Goal: Information Seeking & Learning: Check status

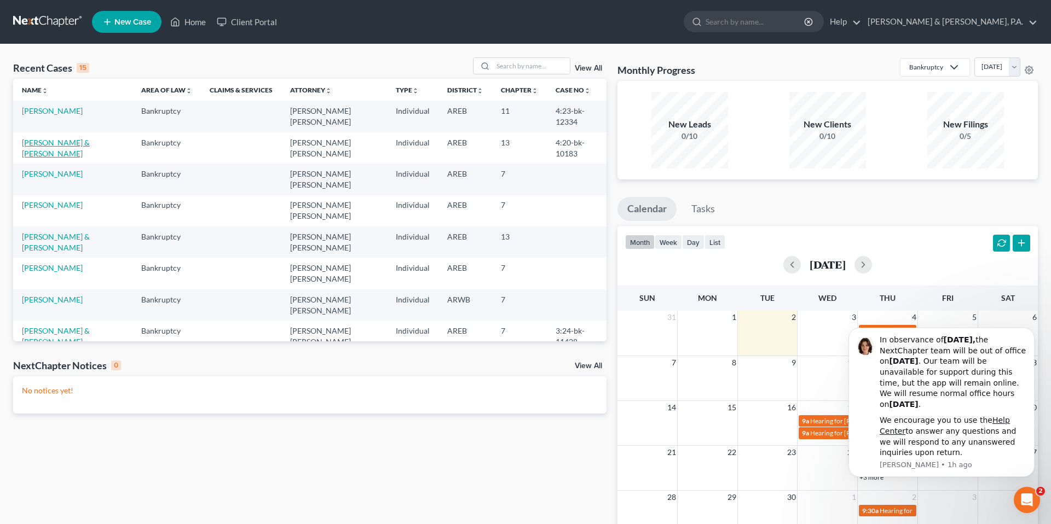
click at [59, 138] on link "[PERSON_NAME] & [PERSON_NAME]" at bounding box center [56, 148] width 68 height 20
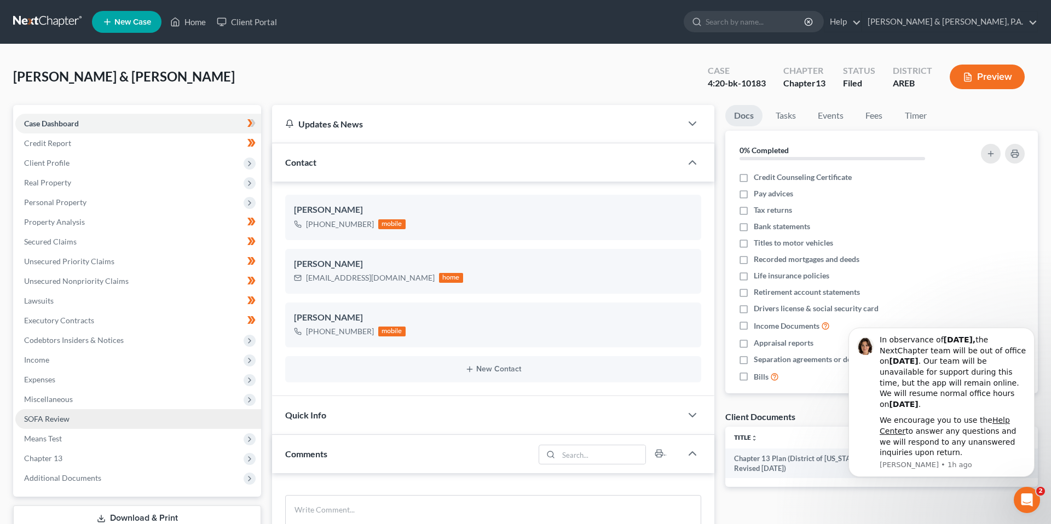
scroll to position [835, 0]
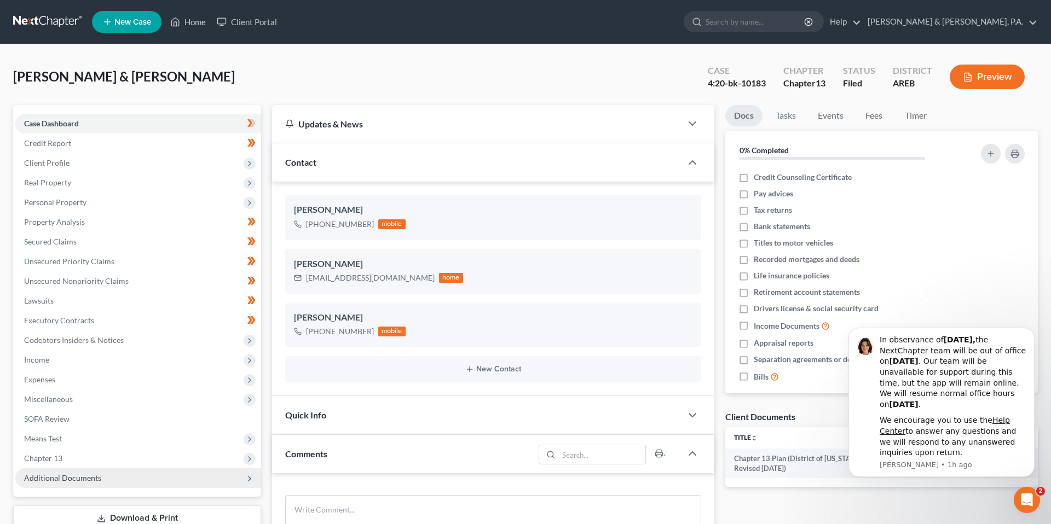
click at [60, 477] on span "Additional Documents" at bounding box center [62, 477] width 77 height 9
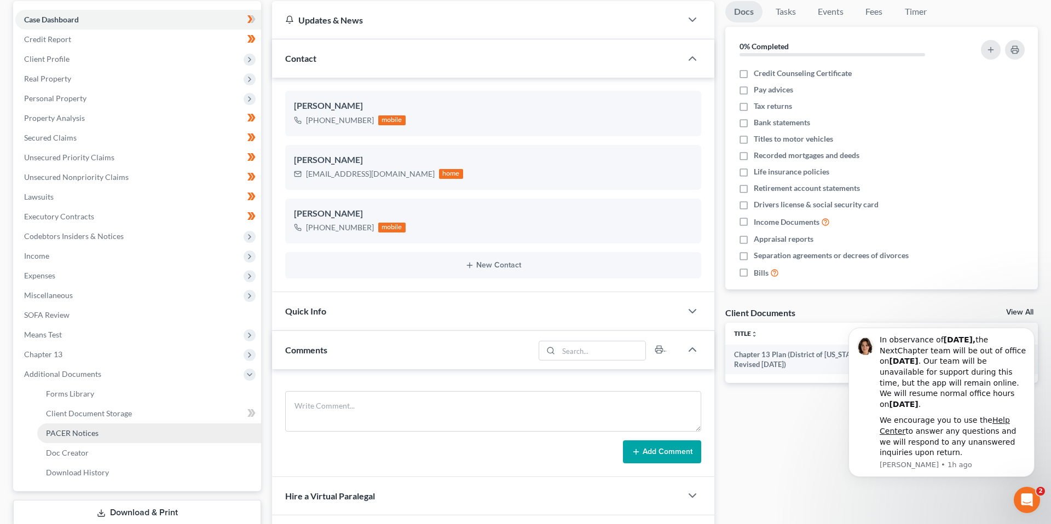
click at [65, 437] on span "PACER Notices" at bounding box center [72, 432] width 53 height 9
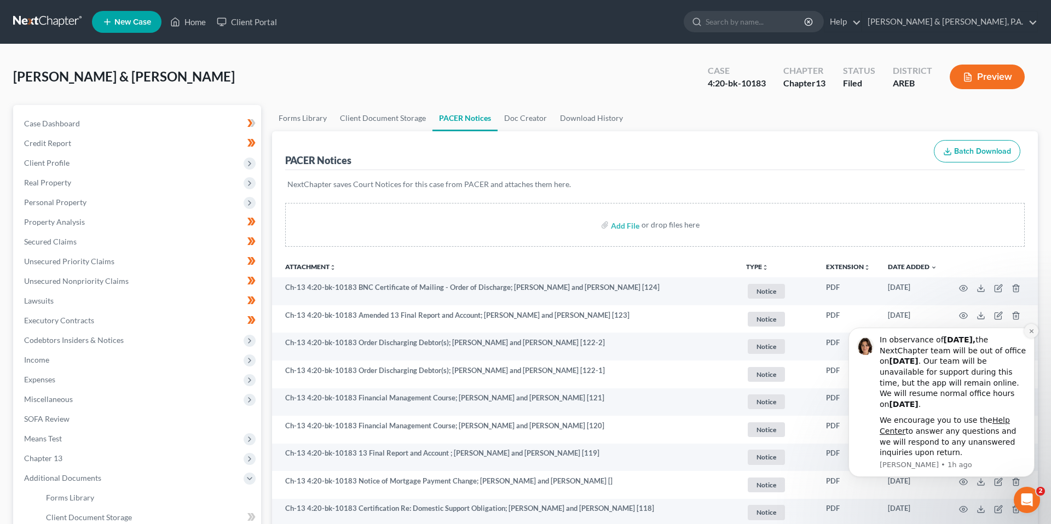
click at [1034, 334] on button "Dismiss notification" at bounding box center [1031, 331] width 14 height 14
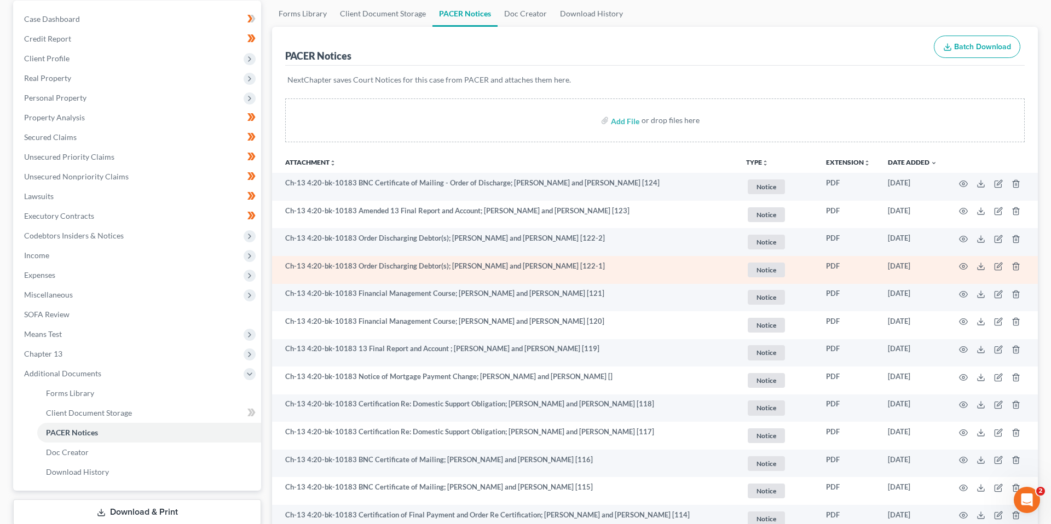
scroll to position [104, 0]
click at [960, 265] on icon "button" at bounding box center [963, 267] width 9 height 9
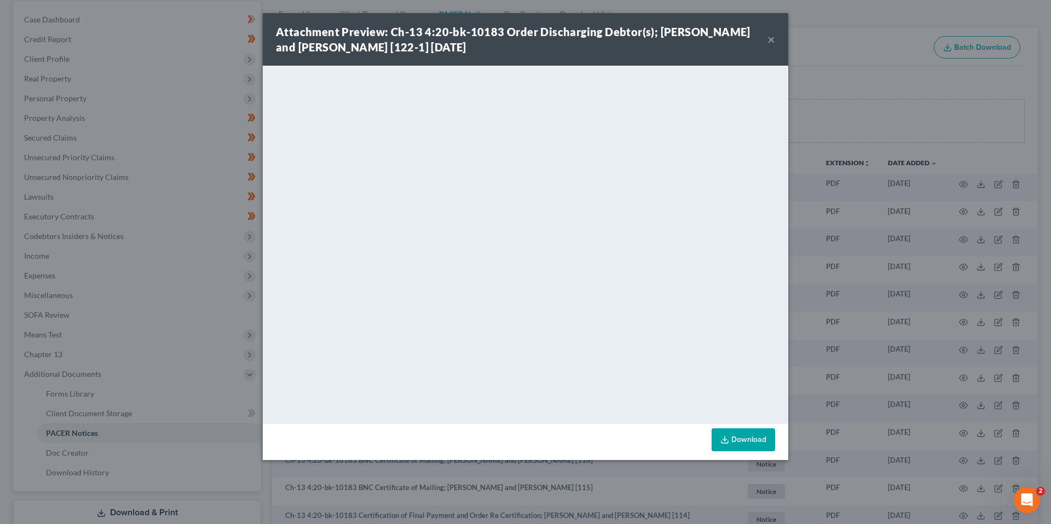
click at [770, 39] on button "×" at bounding box center [771, 39] width 8 height 13
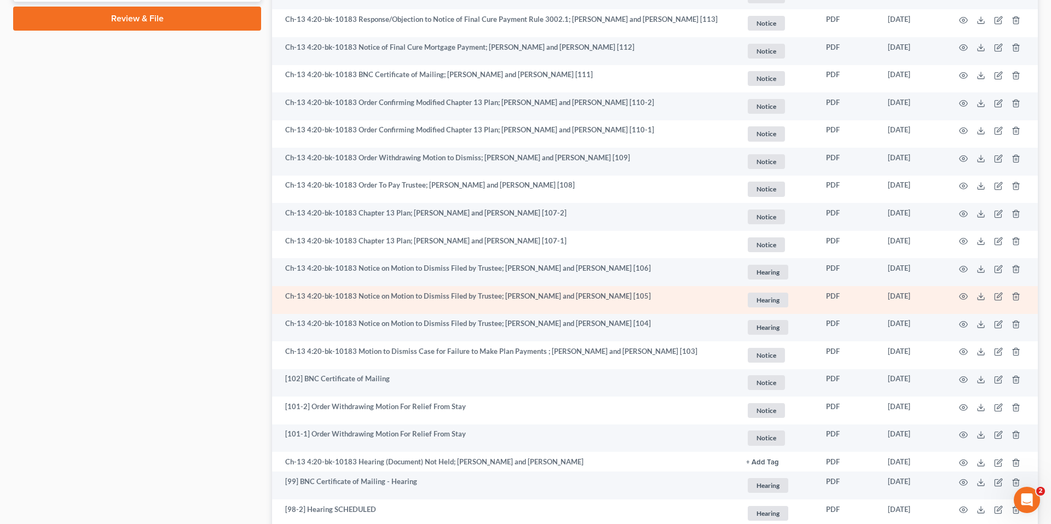
scroll to position [628, 0]
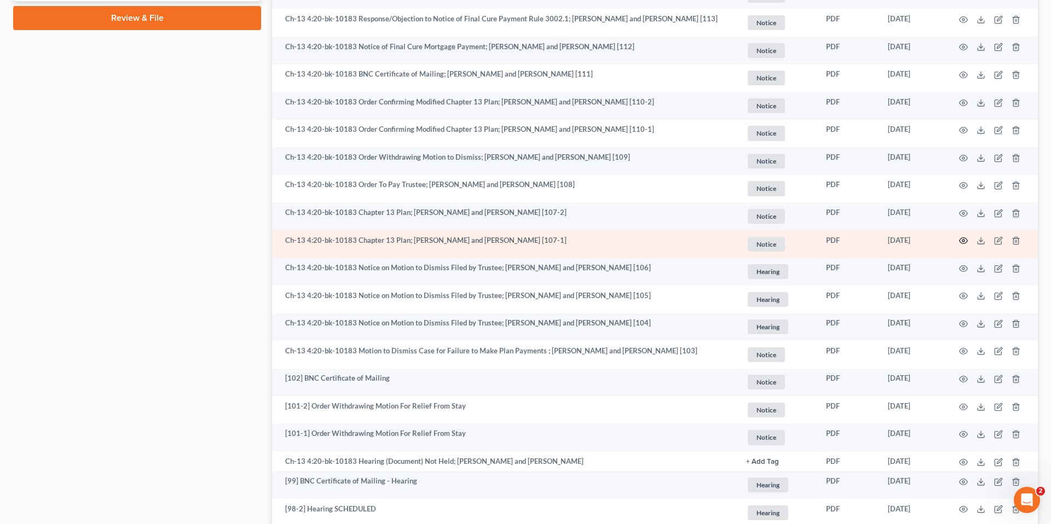
click at [960, 242] on icon "button" at bounding box center [963, 240] width 9 height 9
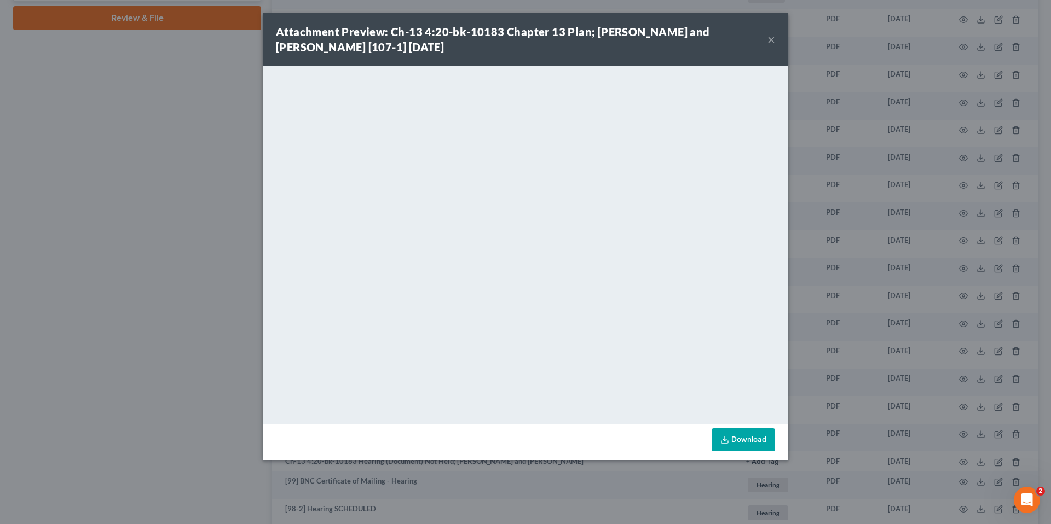
click at [781, 40] on div "Attachment Preview: Ch-13 4:20-bk-10183 Chapter 13 Plan; [PERSON_NAME] and [PER…" at bounding box center [525, 39] width 525 height 53
click at [776, 40] on div "Attachment Preview: Ch-13 4:20-bk-10183 Chapter 13 Plan; [PERSON_NAME] and [PER…" at bounding box center [525, 39] width 525 height 53
click at [773, 40] on button "×" at bounding box center [771, 39] width 8 height 13
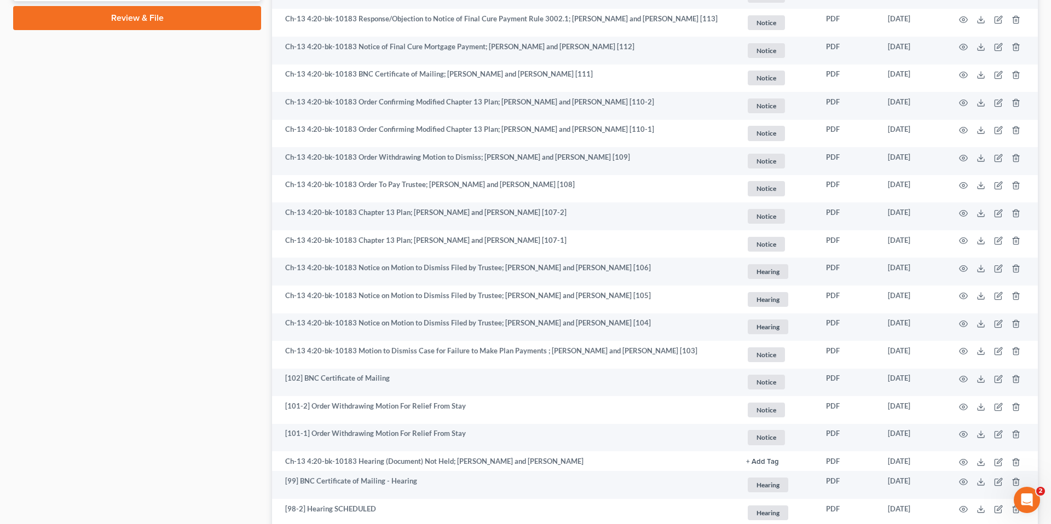
scroll to position [0, 0]
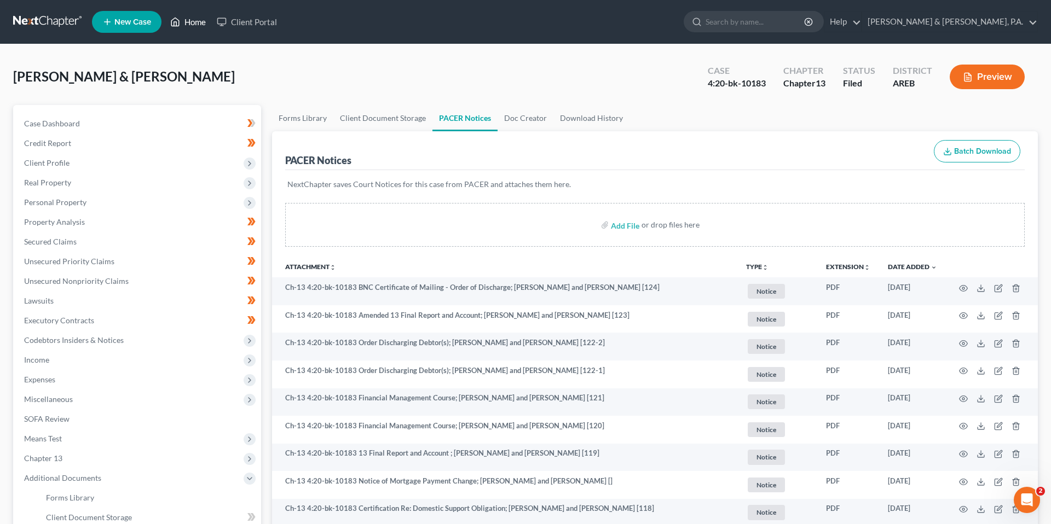
click at [185, 14] on link "Home" at bounding box center [188, 22] width 47 height 20
